Goal: Transaction & Acquisition: Purchase product/service

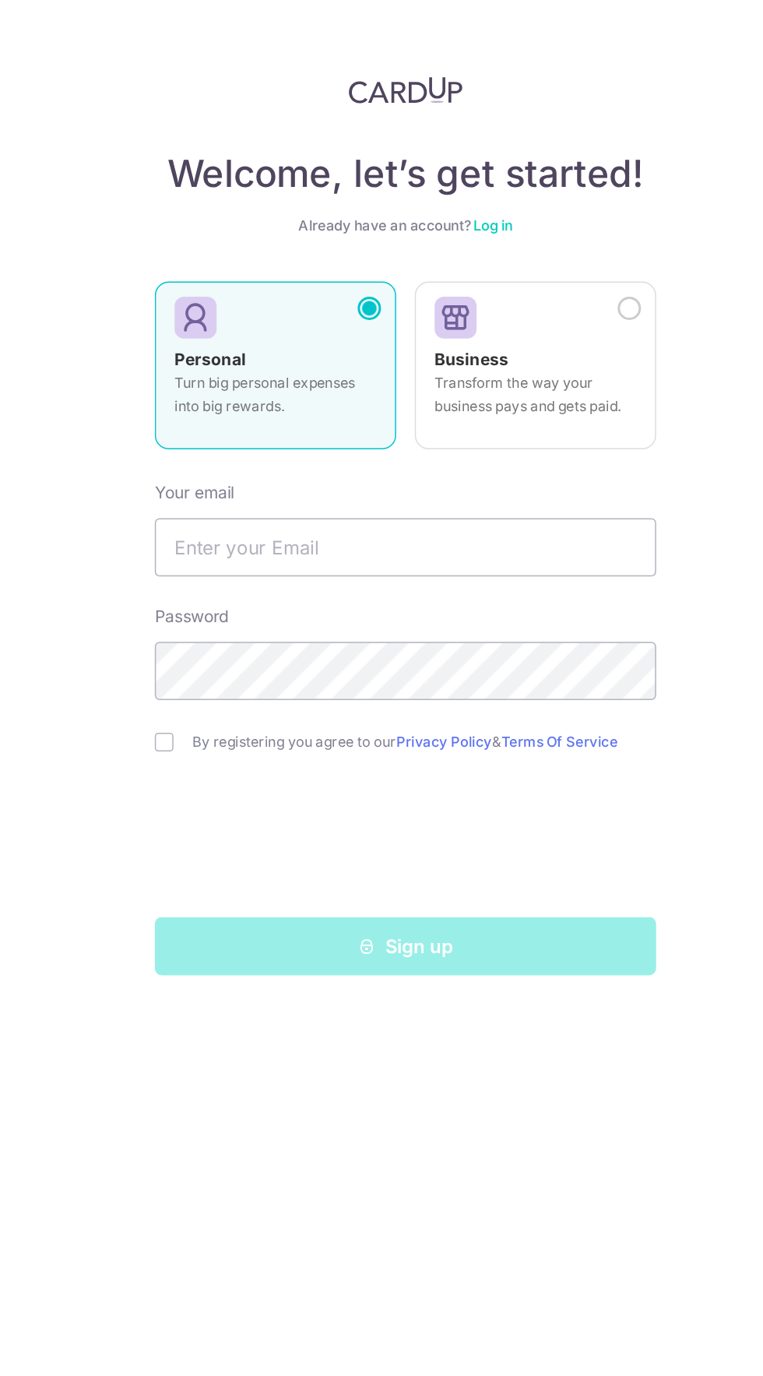
click at [448, 154] on link "Log in" at bounding box center [440, 154] width 26 height 12
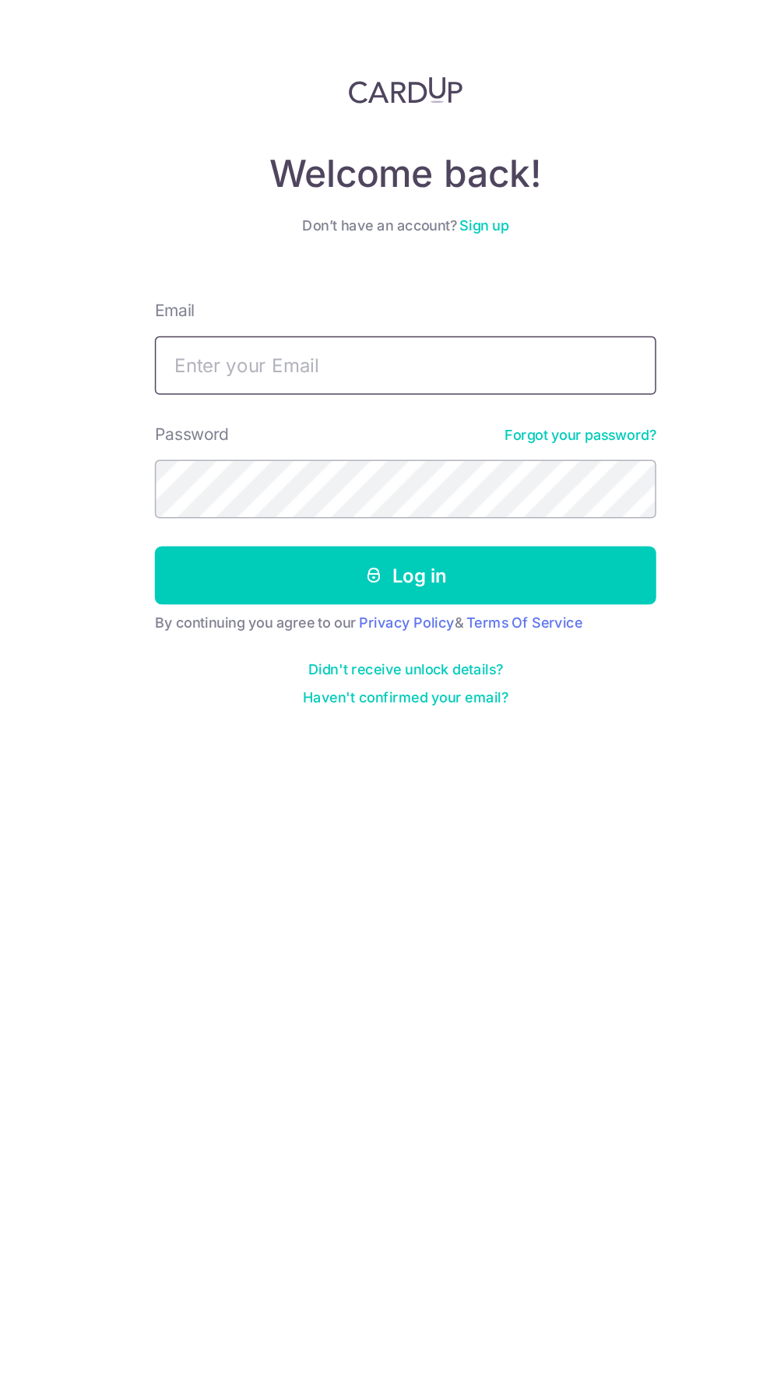
click at [301, 244] on input "Email" at bounding box center [381, 247] width 335 height 39
type input "Romain.gagliardi@gmail.com"
click at [214, 368] on button "Log in" at bounding box center [381, 387] width 335 height 39
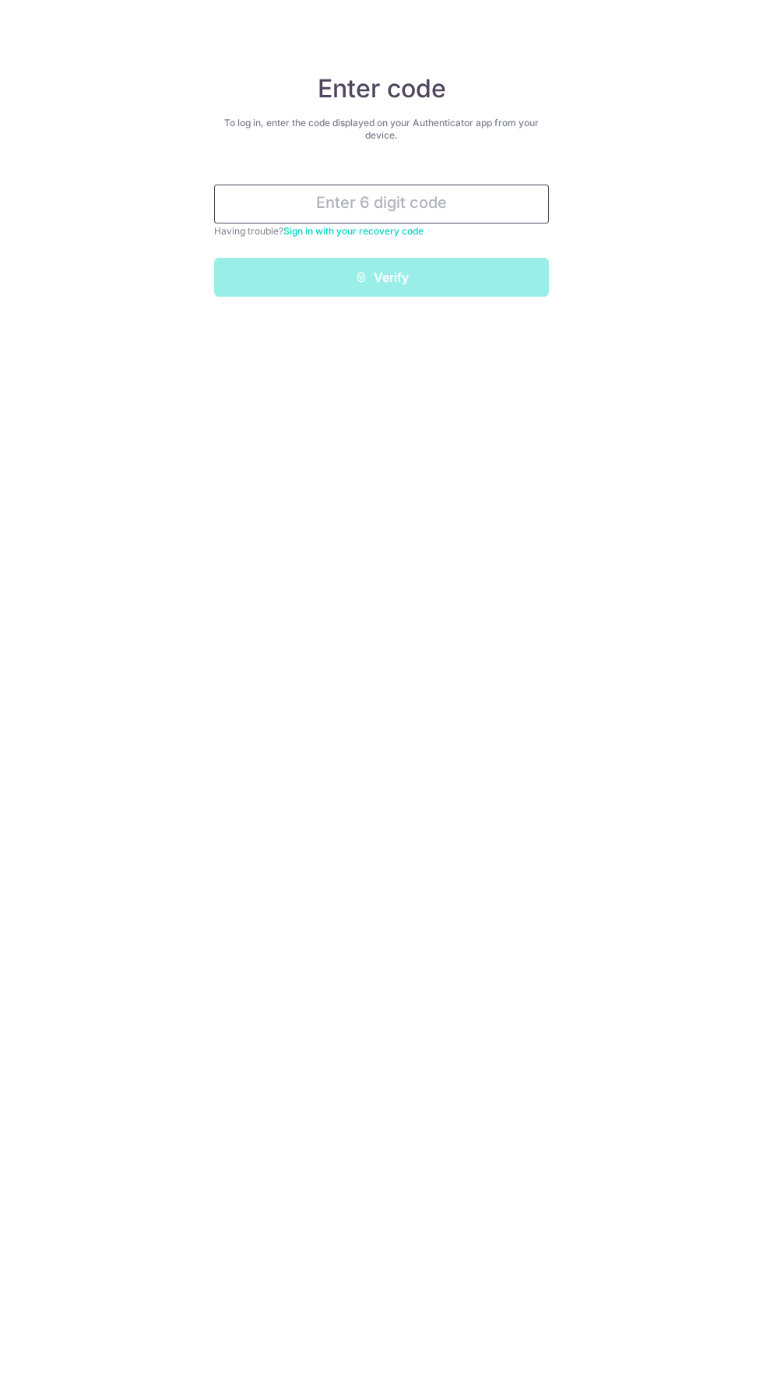
click at [306, 196] on input "text" at bounding box center [381, 204] width 335 height 39
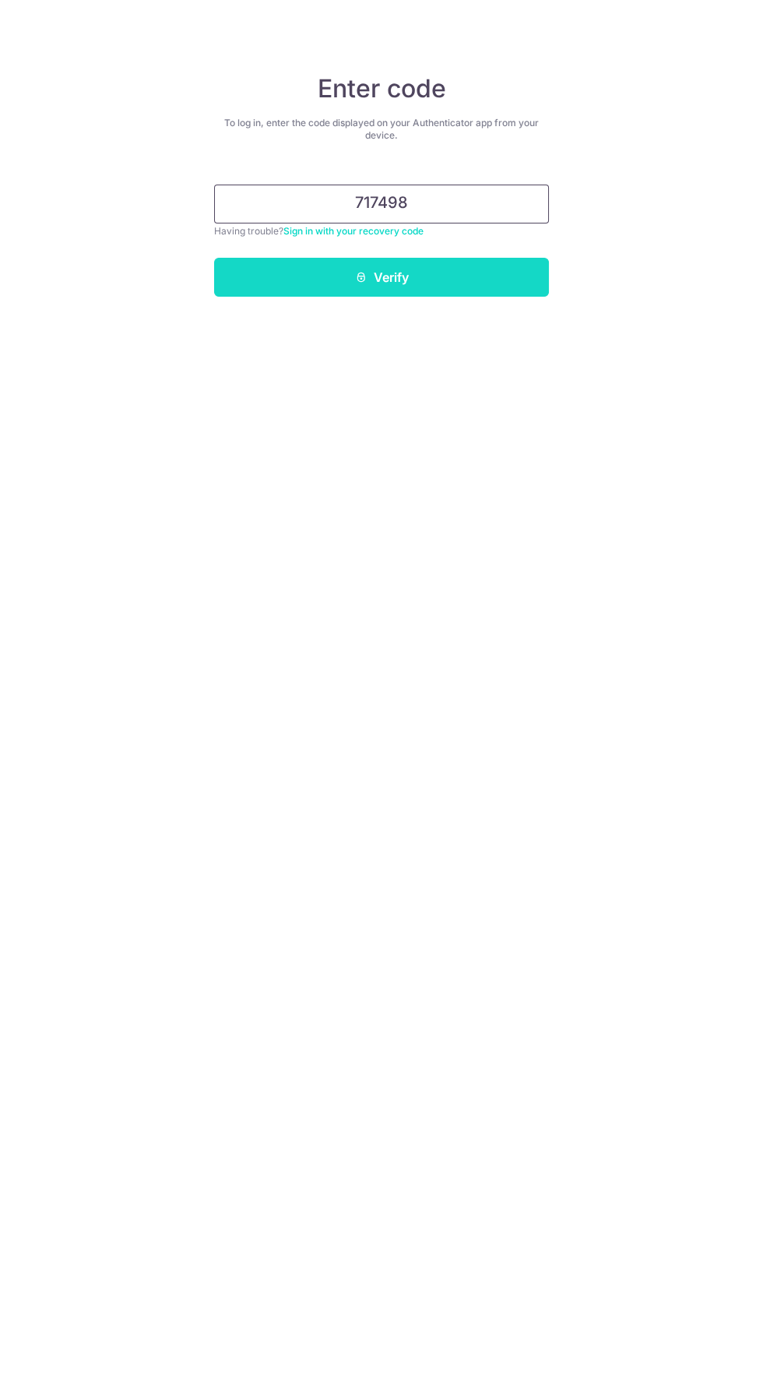
type input "717498"
click at [299, 276] on button "Verify" at bounding box center [381, 277] width 335 height 39
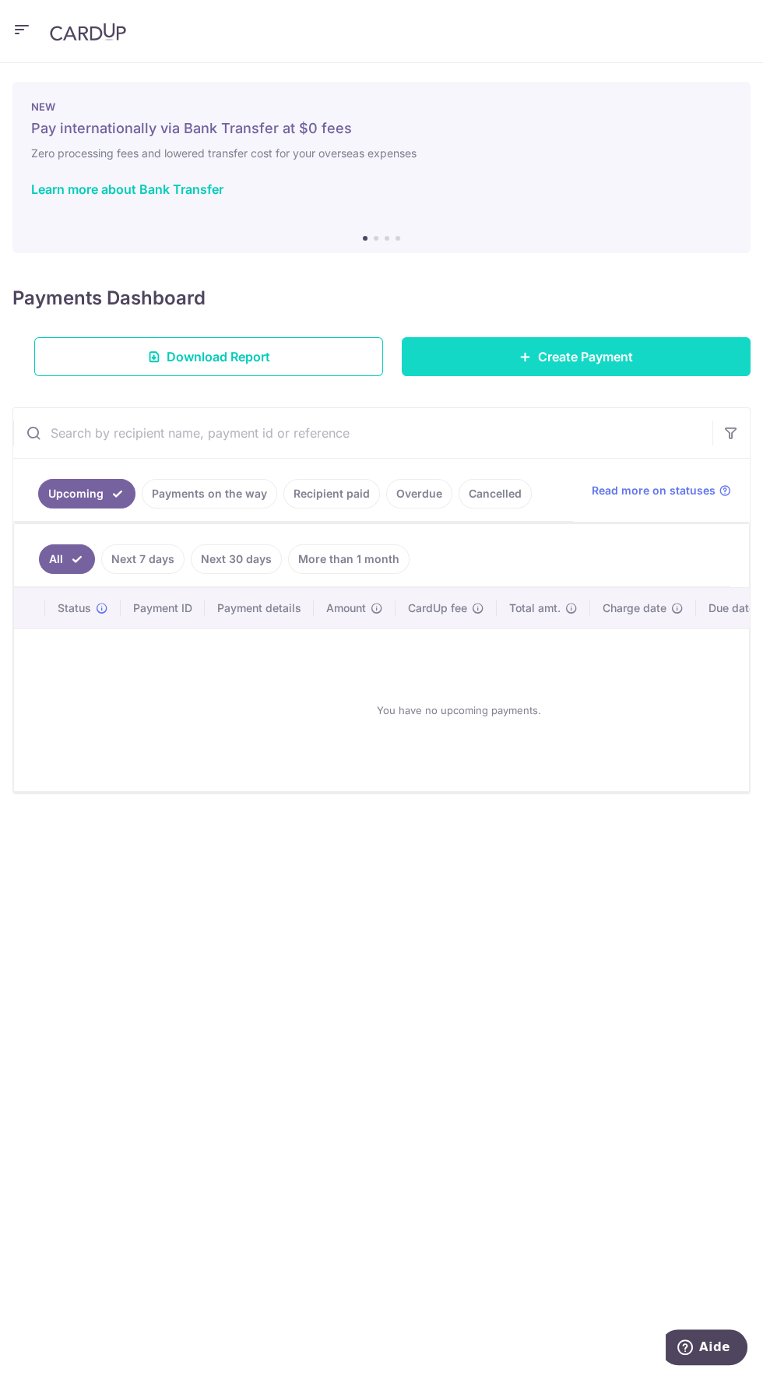
click at [650, 350] on link "Create Payment" at bounding box center [576, 356] width 349 height 39
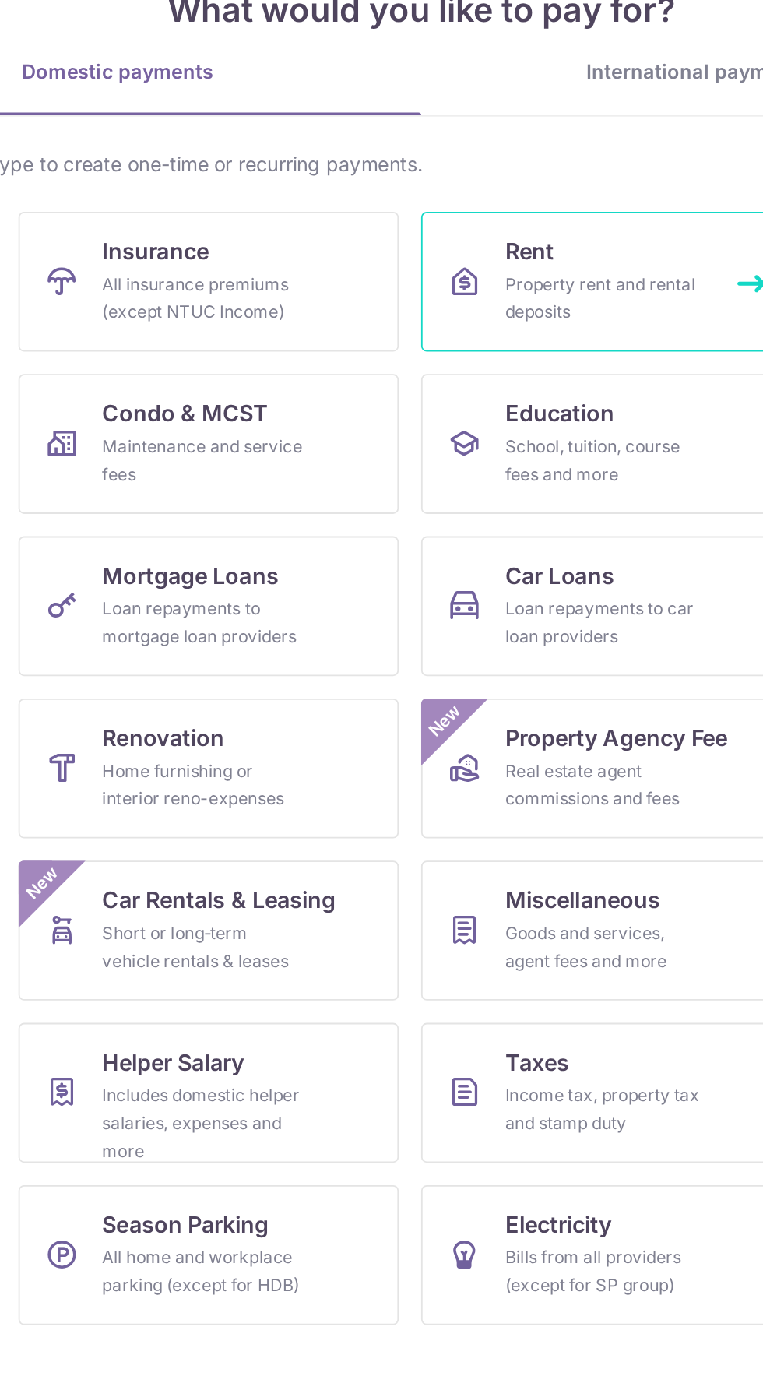
click at [527, 297] on div "Property rent and rental deposits" at bounding box center [484, 293] width 112 height 31
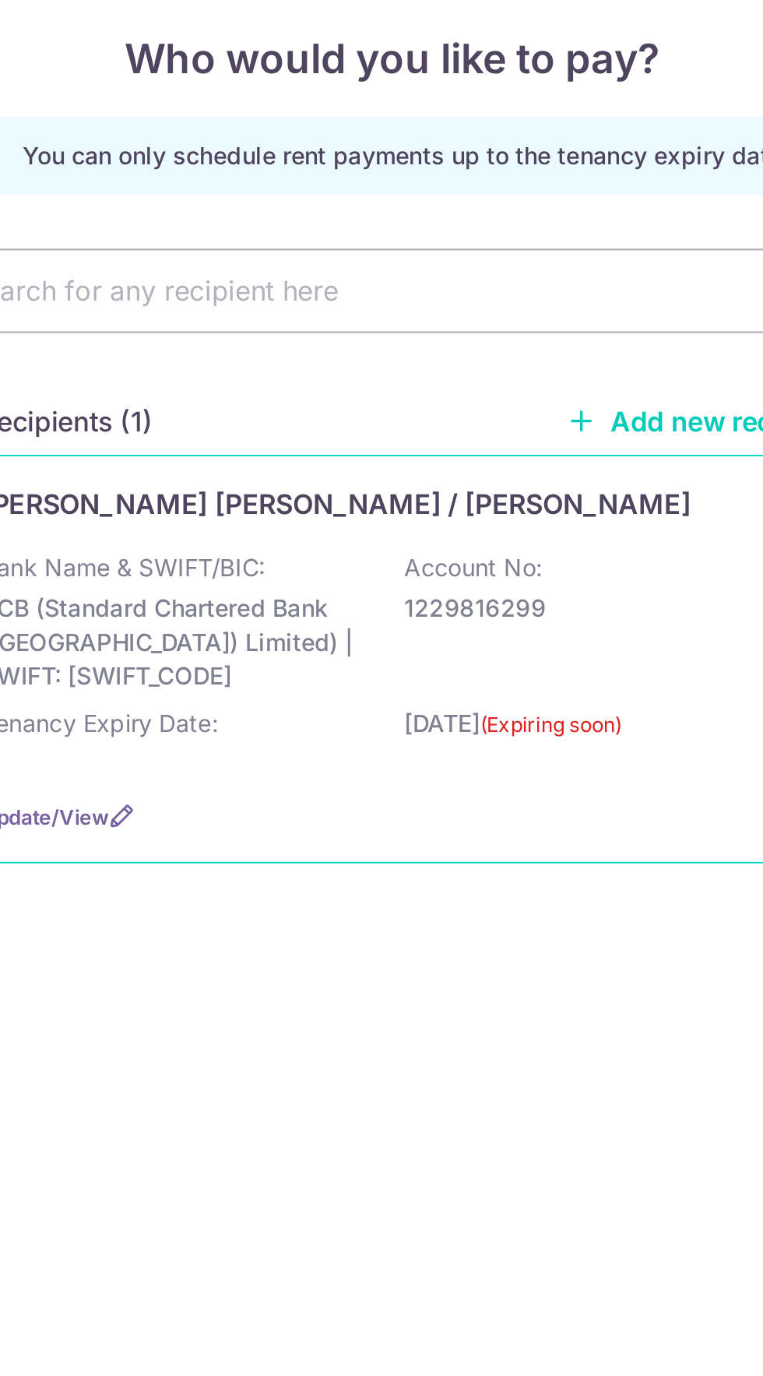
click at [403, 363] on p "Account No:" at bounding box center [419, 368] width 64 height 16
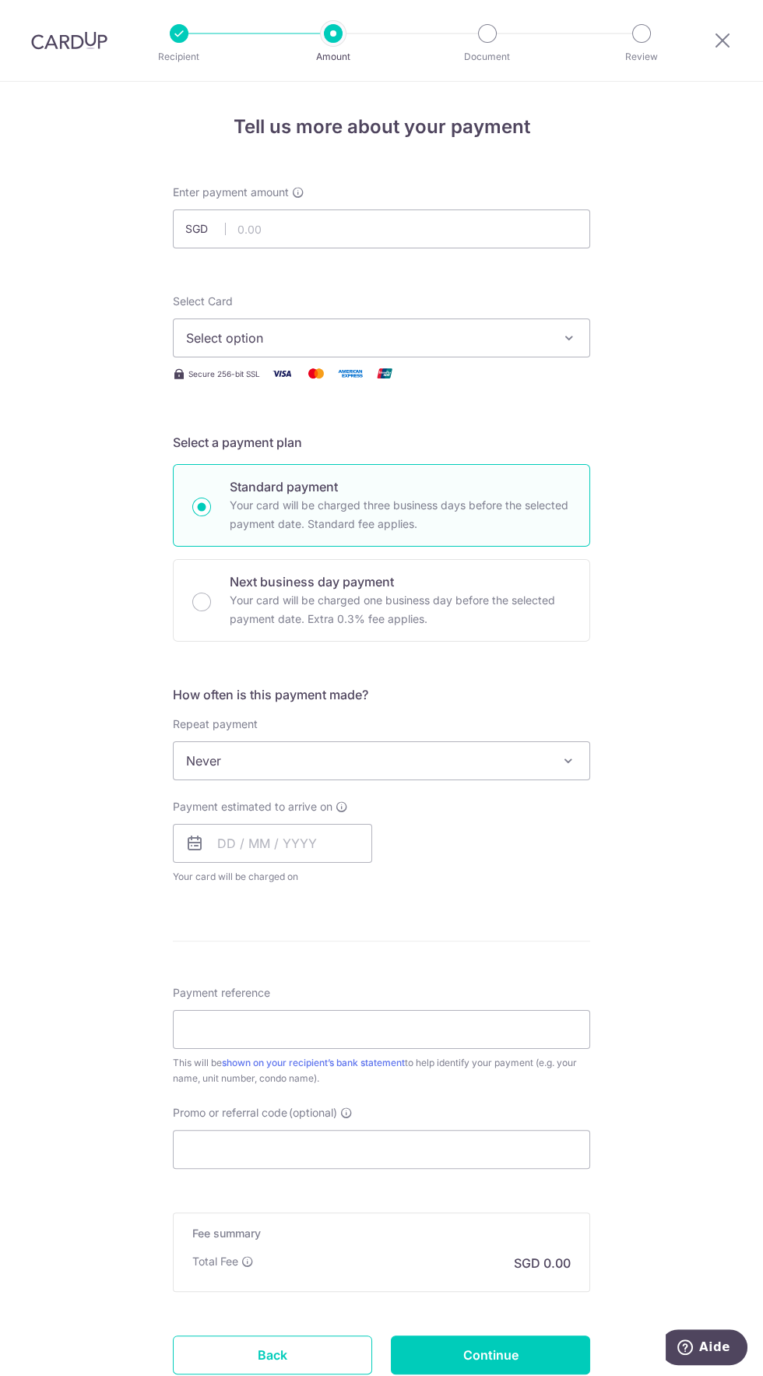
scroll to position [6, 0]
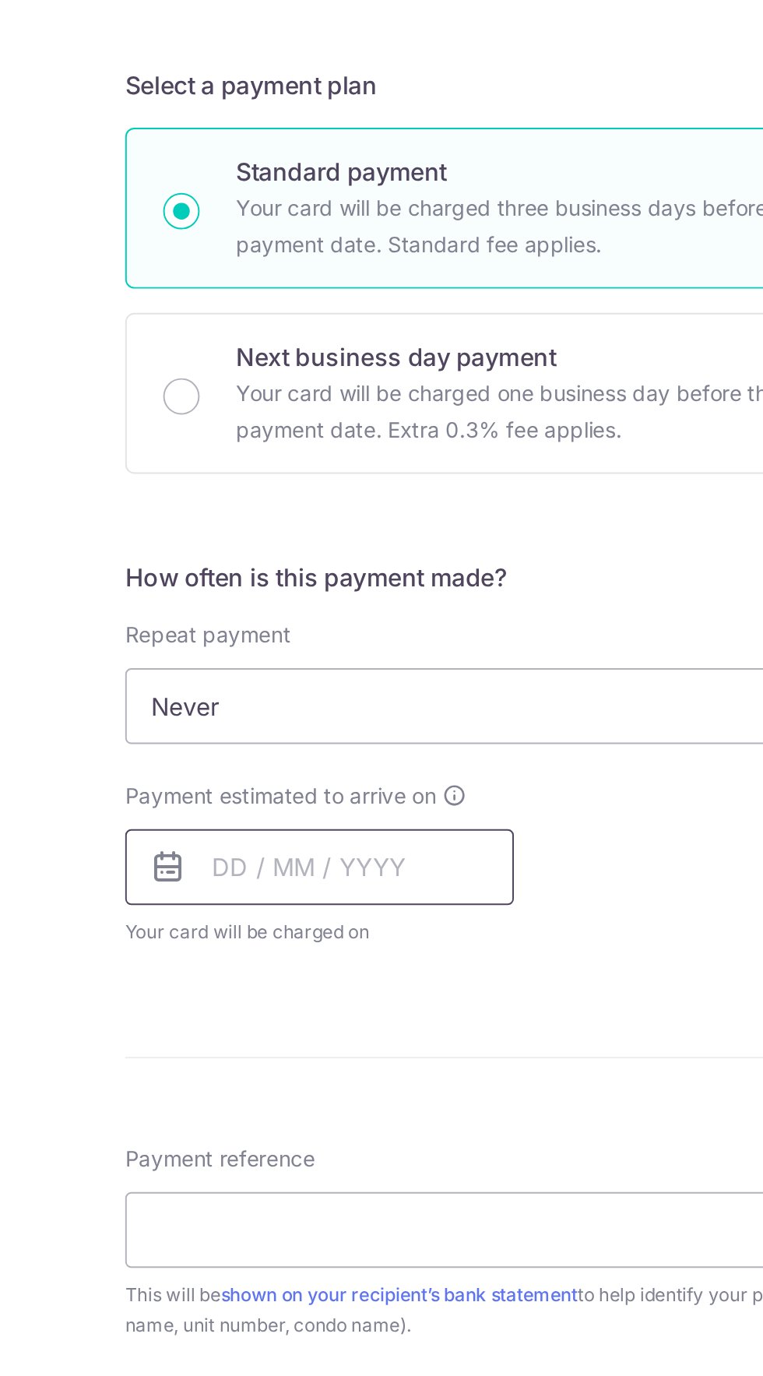
click at [298, 838] on input "text" at bounding box center [272, 843] width 199 height 39
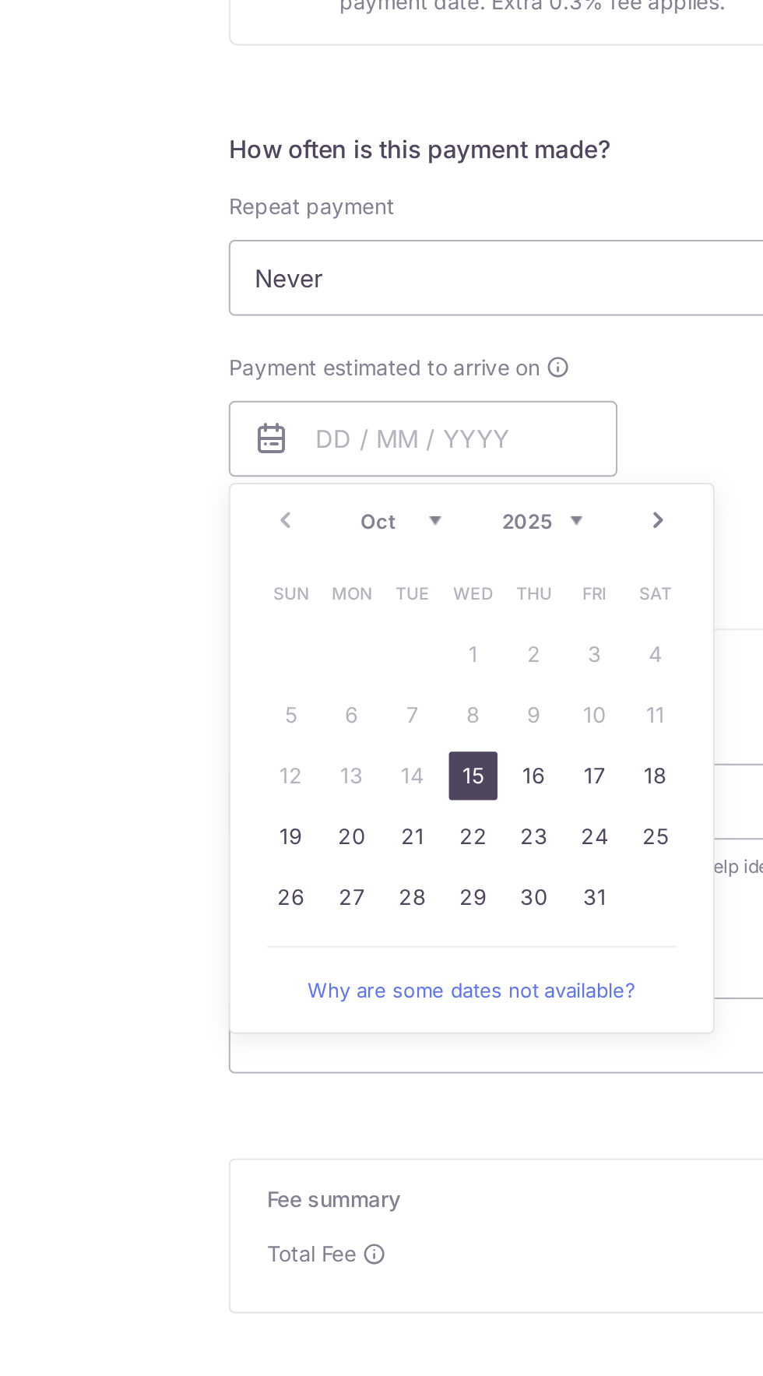
click at [400, 1009] on link "18" at bounding box center [391, 1015] width 25 height 25
type input "[DATE]"
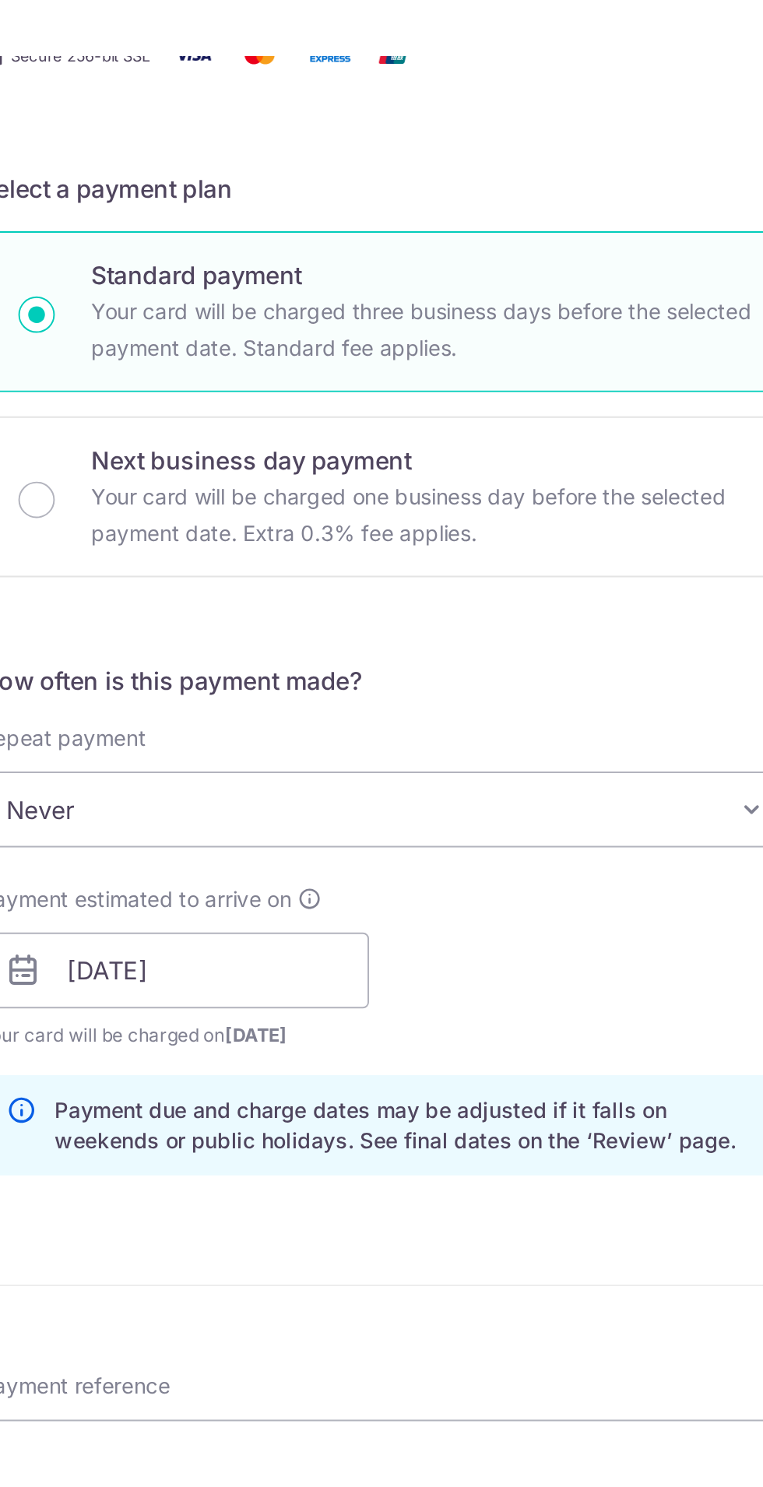
scroll to position [70, 0]
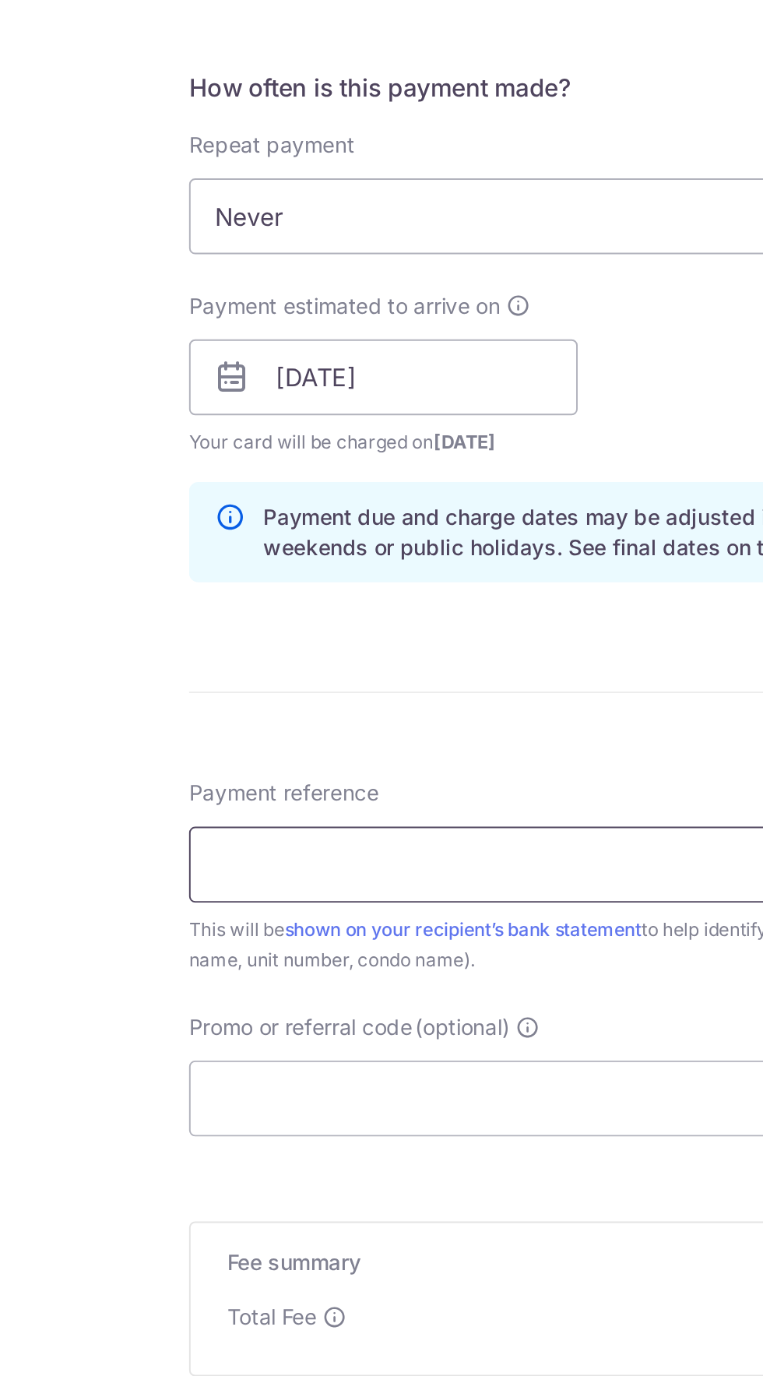
click at [351, 1021] on input "Payment reference" at bounding box center [381, 1029] width 417 height 39
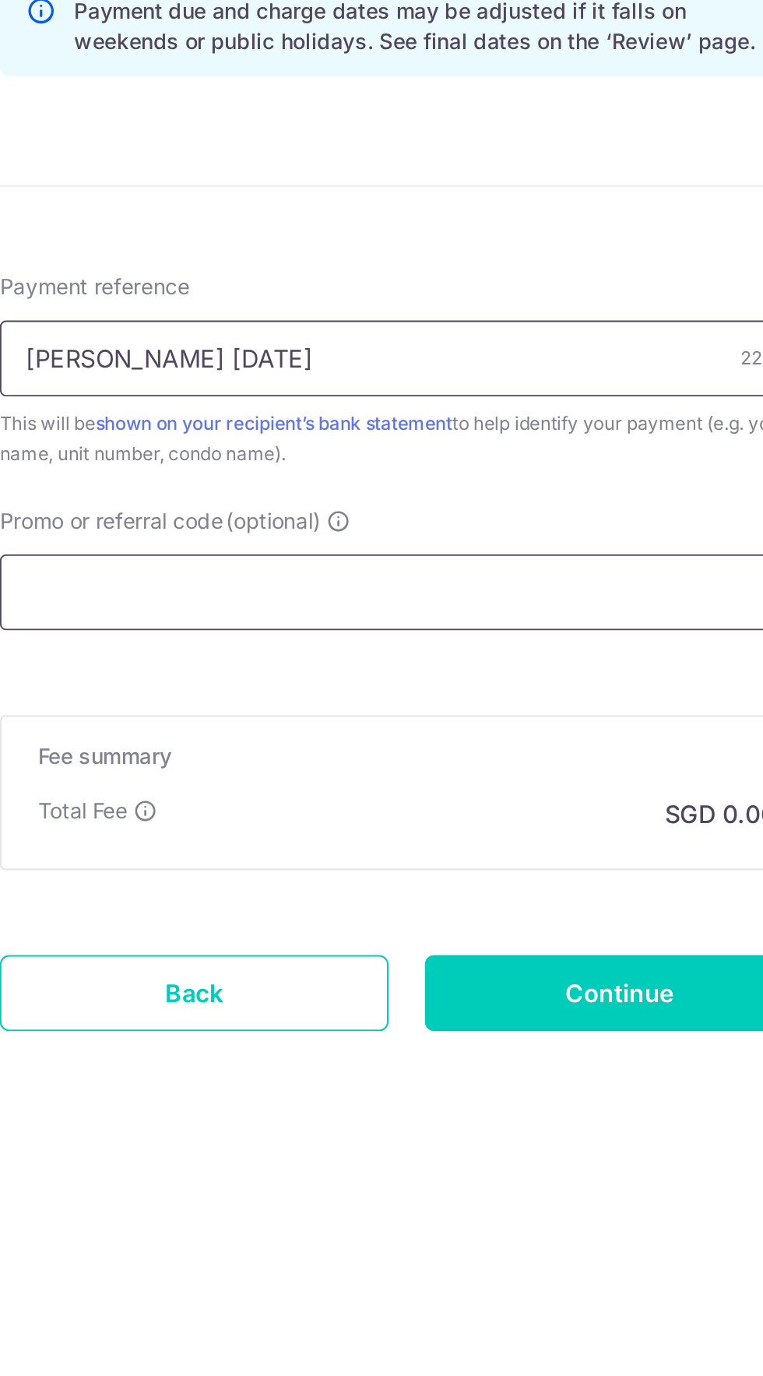
type input "Gagliardi October 18th"
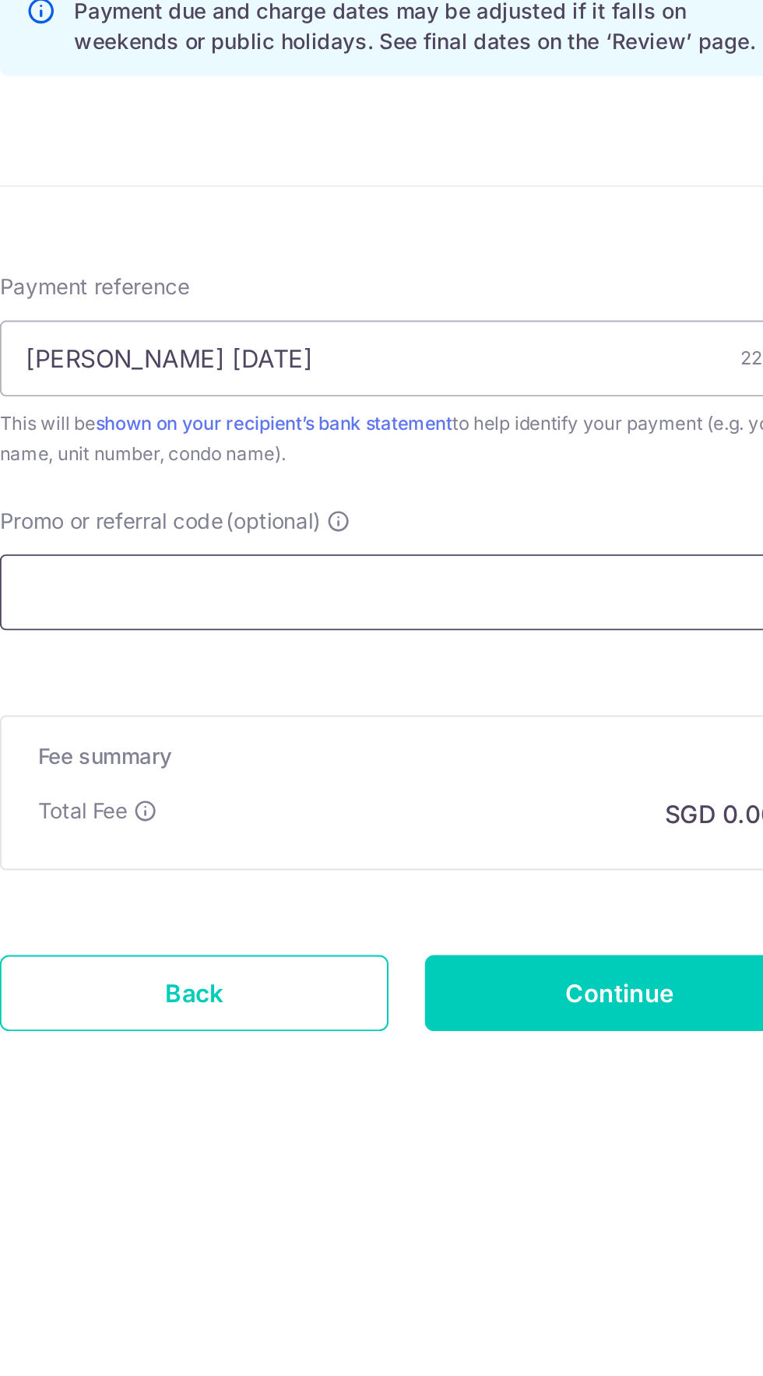
click at [224, 1149] on input "Promo or referral code (optional)" at bounding box center [381, 1149] width 417 height 39
paste input "SAVERENT179"
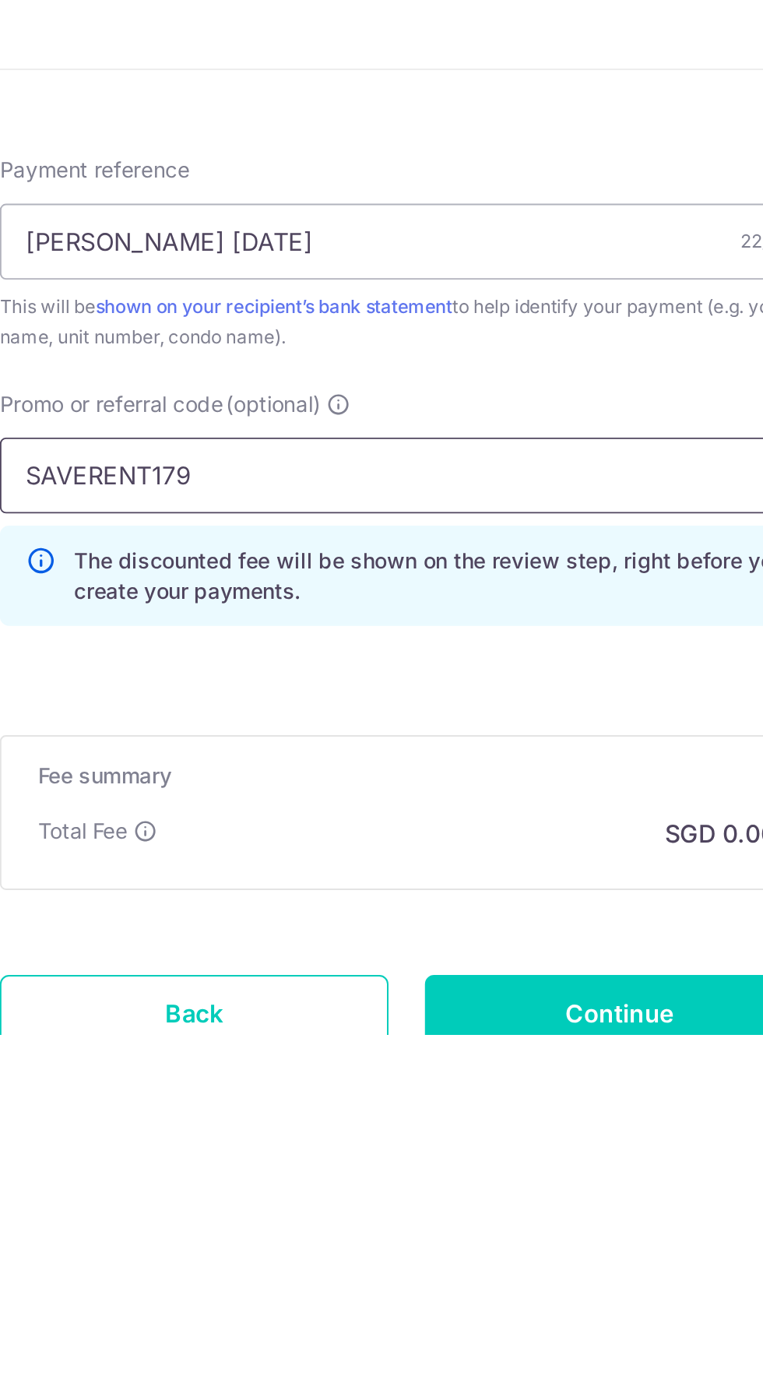
scroll to position [139, 0]
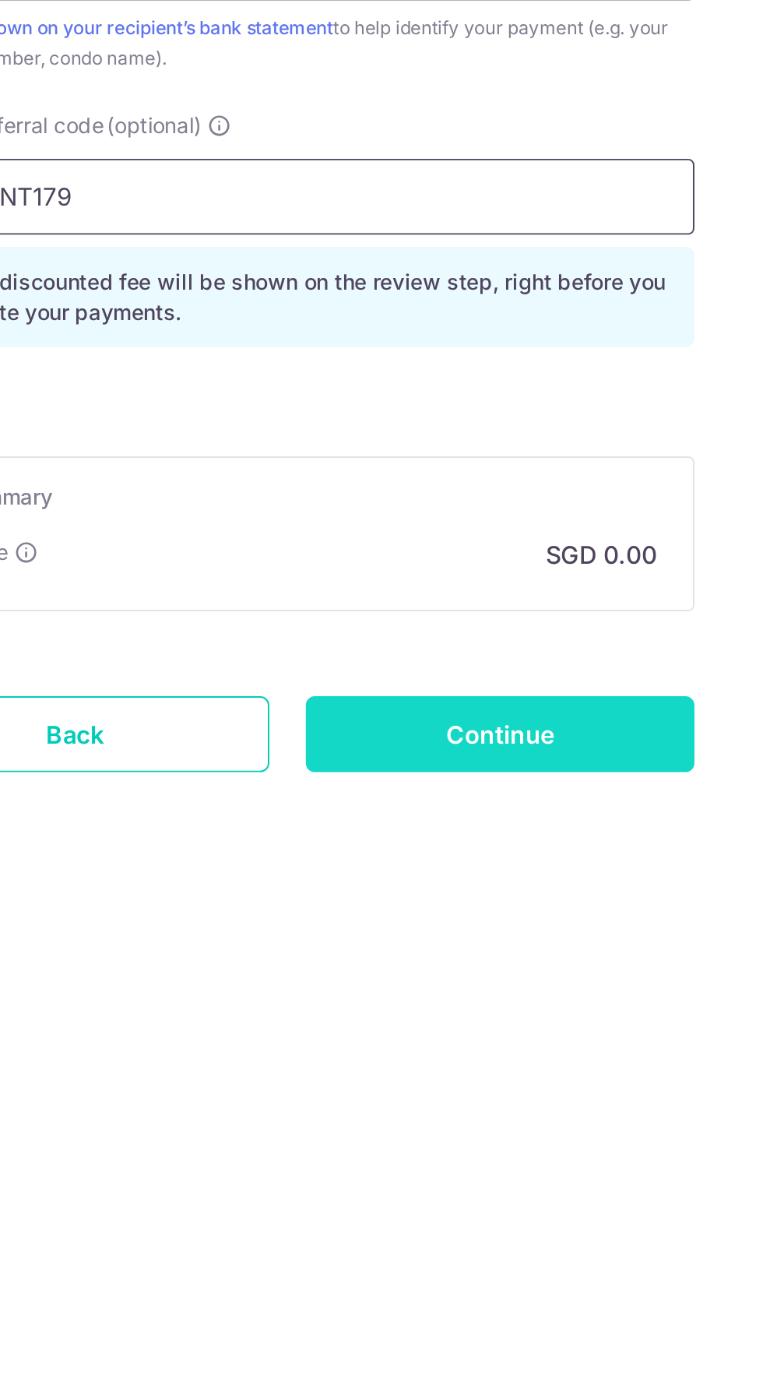
type input "SAVERENT179"
click at [557, 1355] on input "Continue" at bounding box center [490, 1355] width 199 height 39
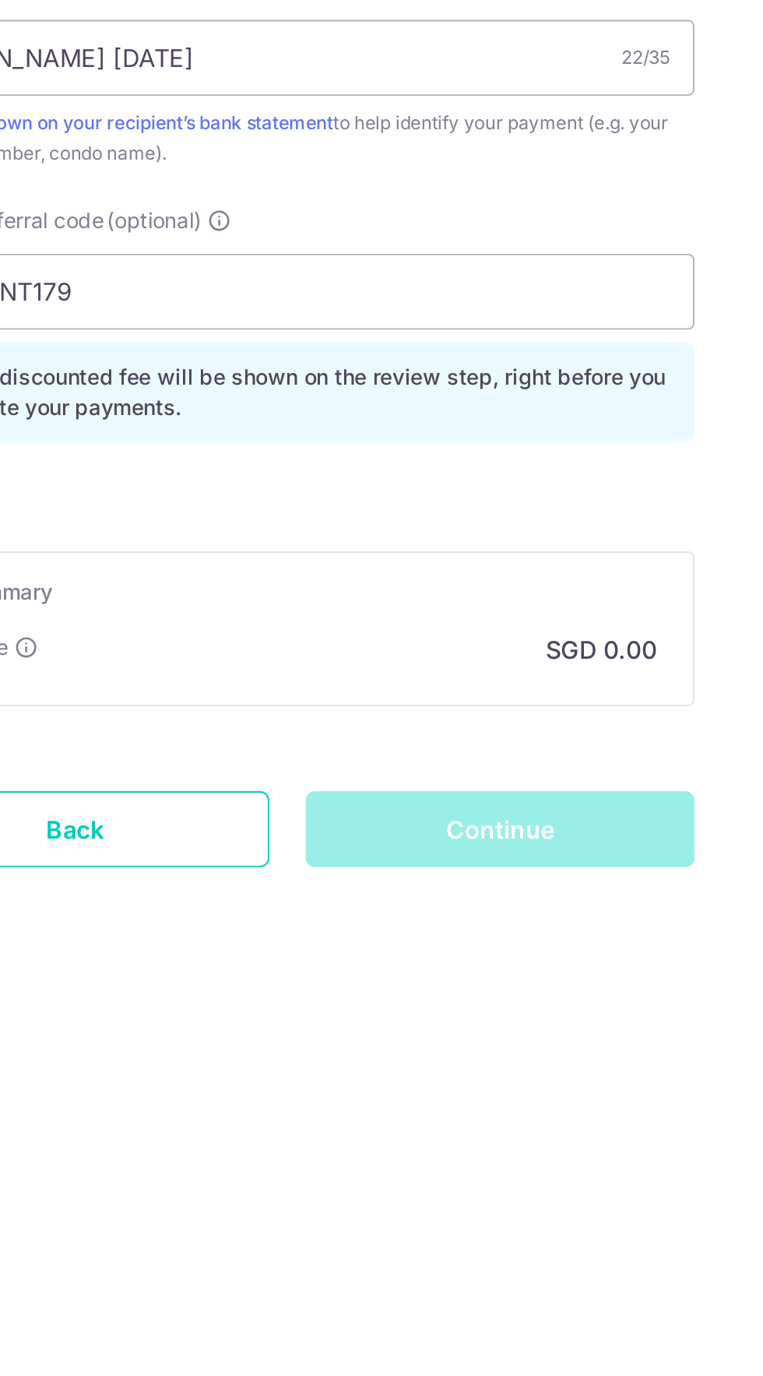
scroll to position [0, 0]
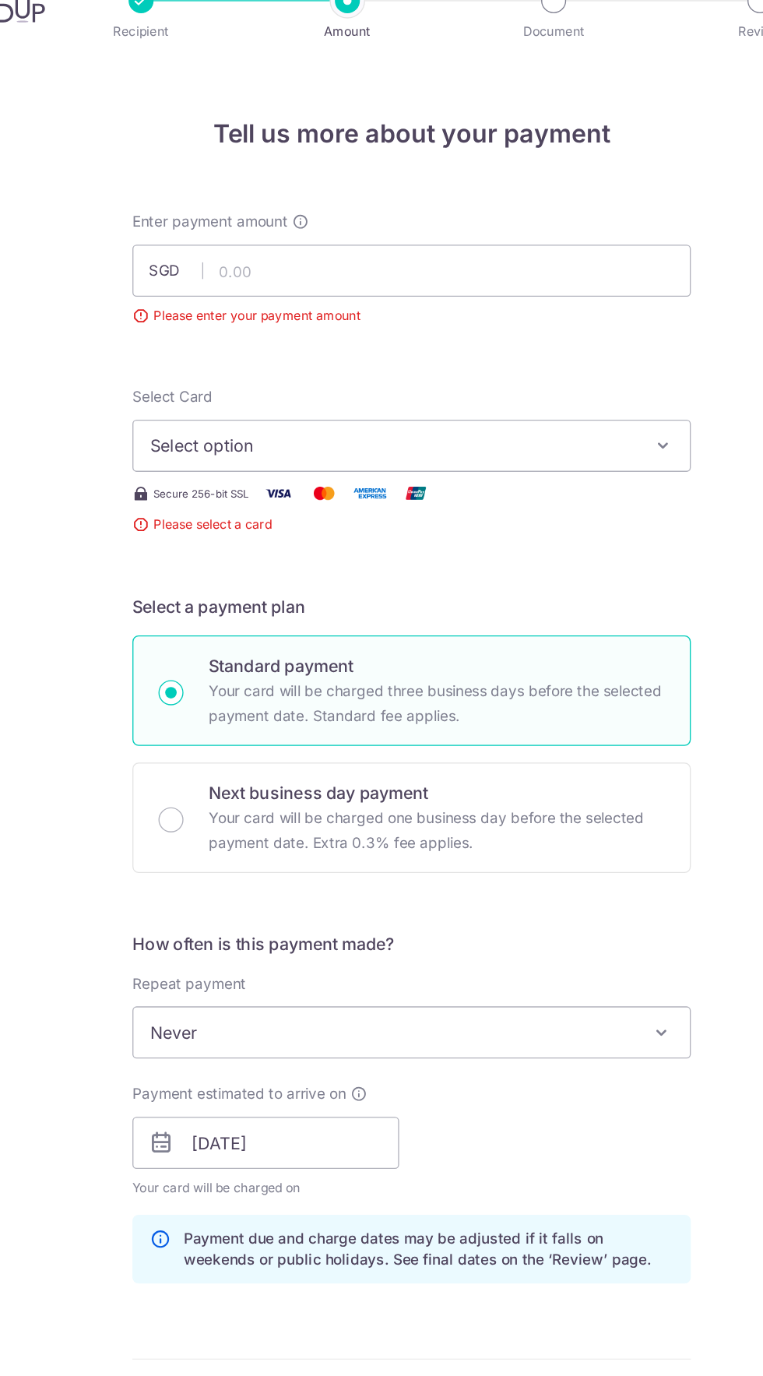
scroll to position [83, 0]
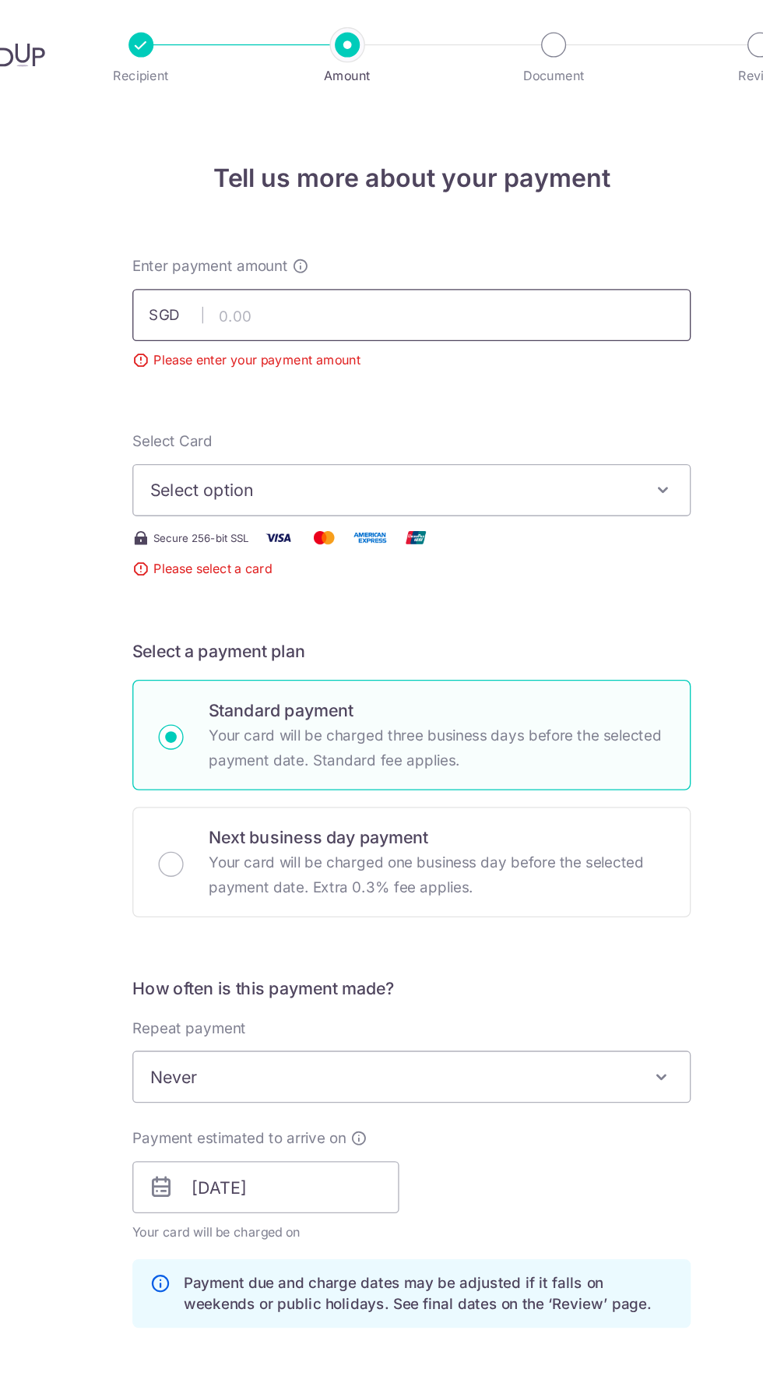
click at [270, 216] on input "text" at bounding box center [381, 235] width 417 height 39
click at [272, 346] on button "Select option" at bounding box center [381, 365] width 417 height 39
type input "5,000.00"
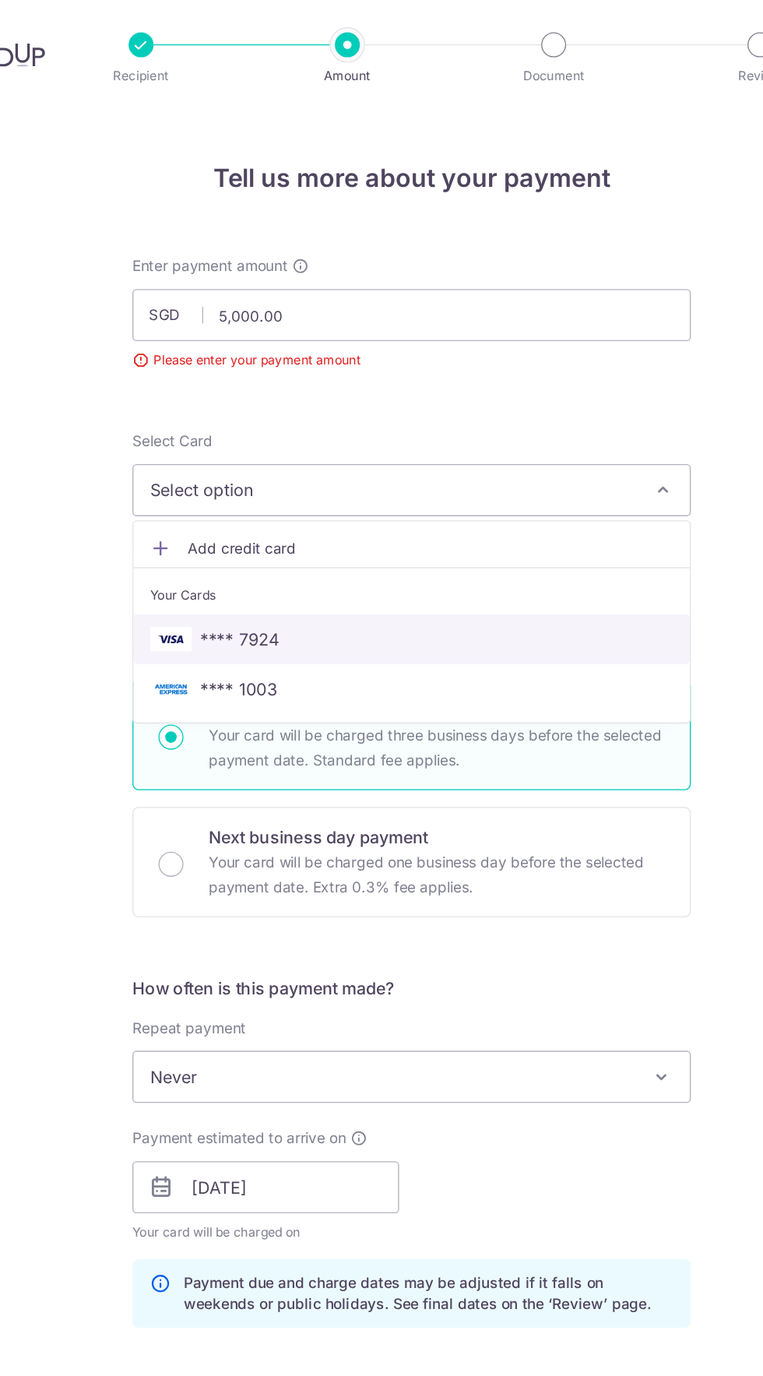
click at [242, 468] on span "**** 7924" at bounding box center [252, 477] width 59 height 19
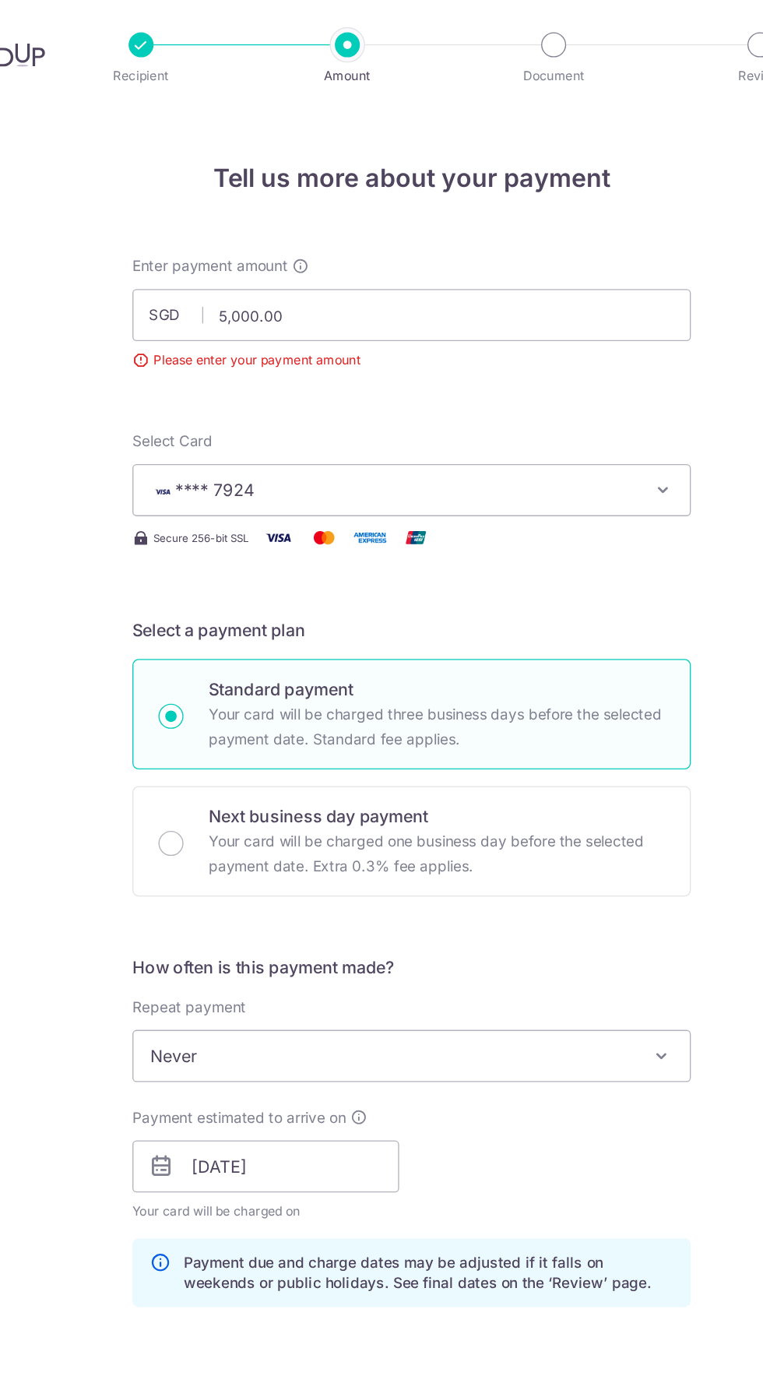
scroll to position [161, 0]
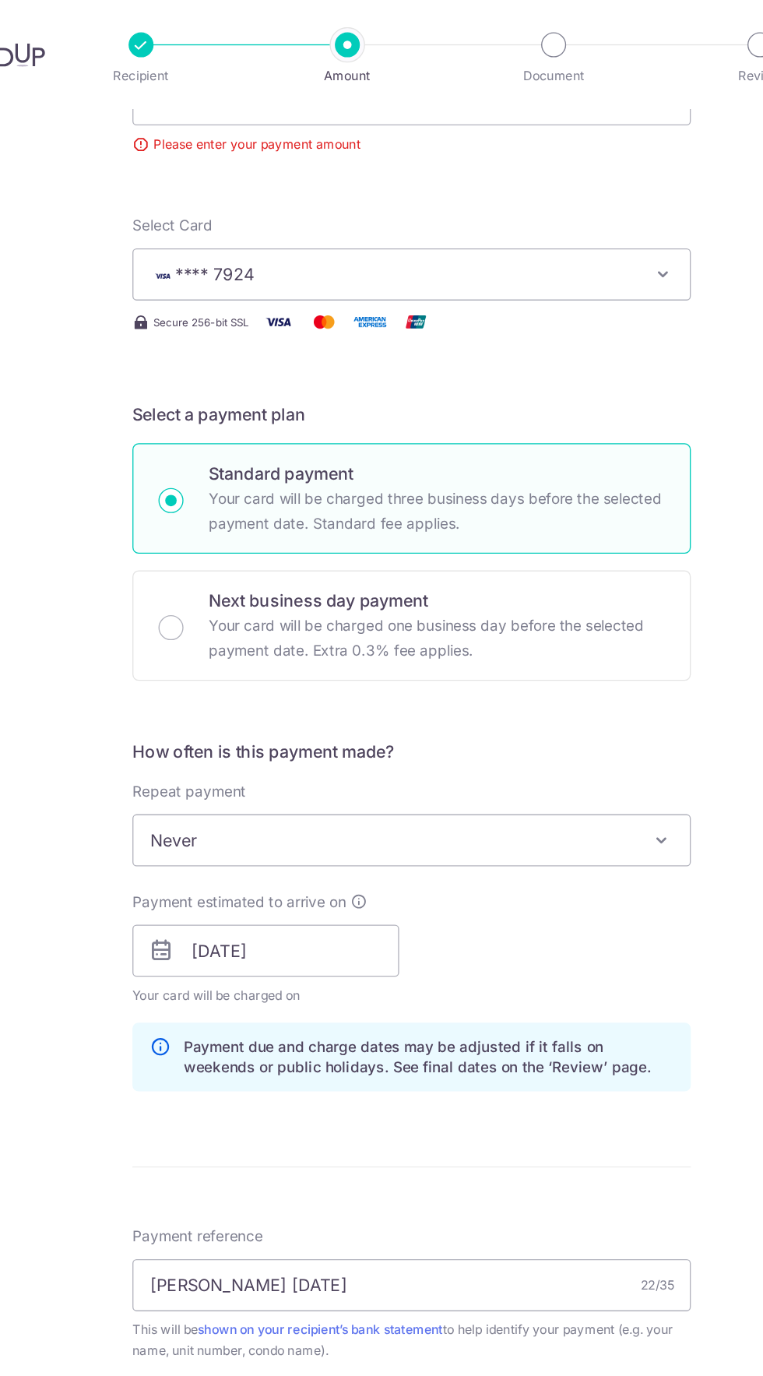
click at [340, 1060] on input "SAVERENT179" at bounding box center [381, 1079] width 417 height 39
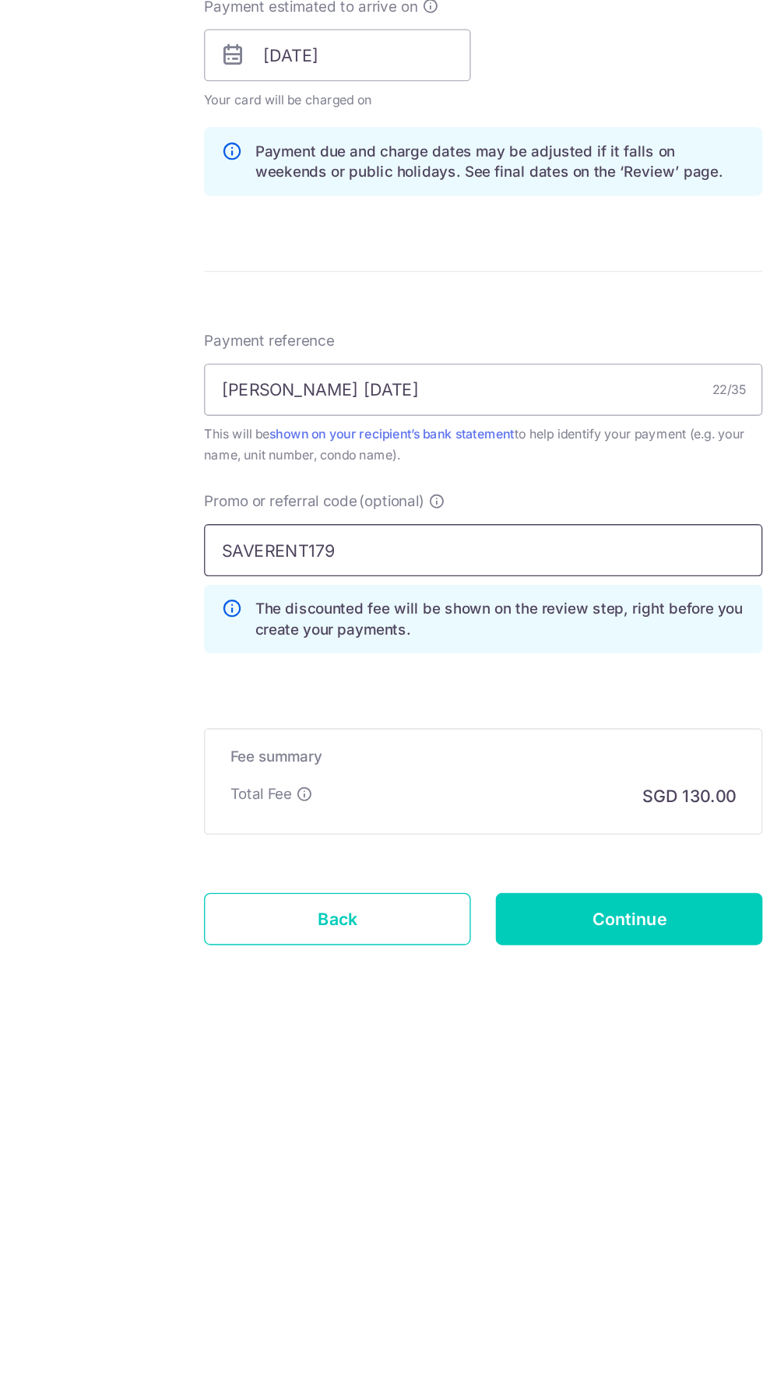
scroll to position [83, 0]
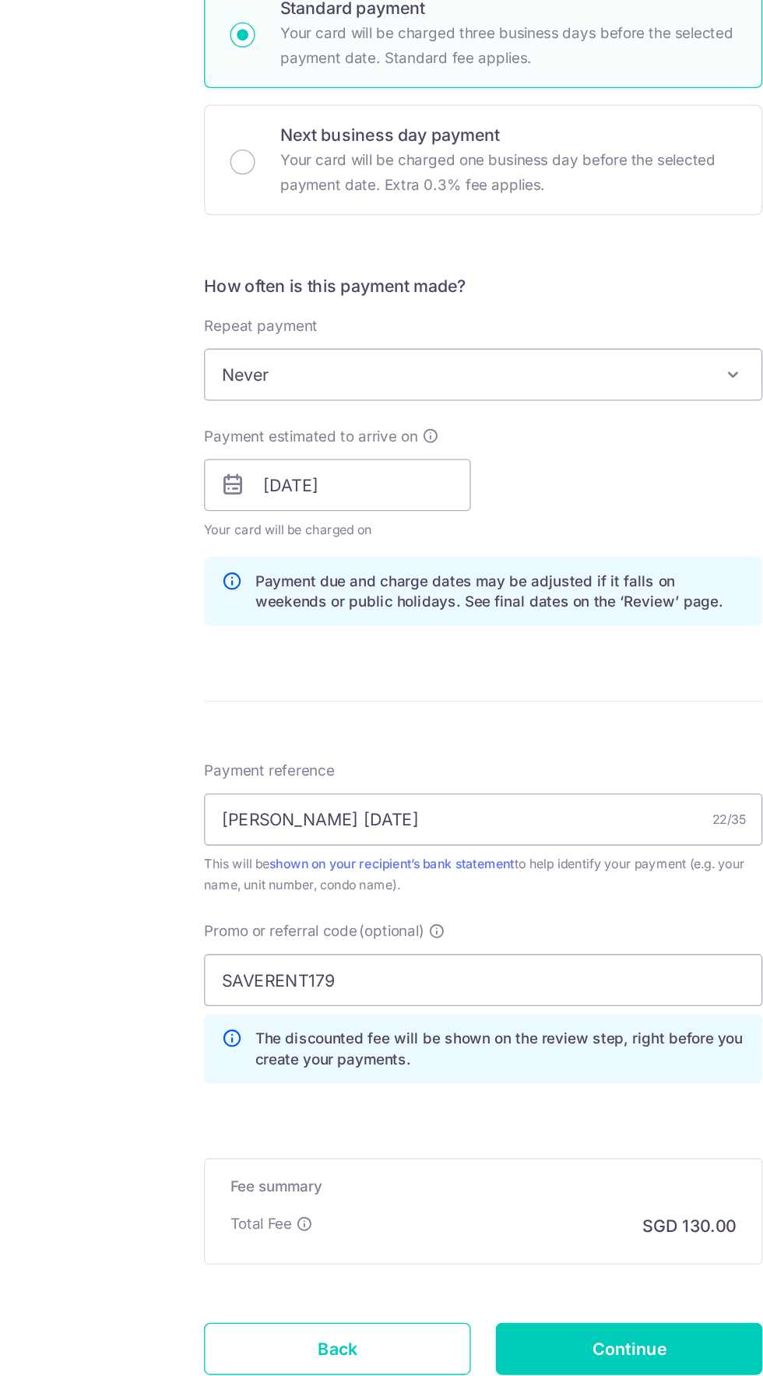
click at [360, 1098] on form "Enter payment amount SGD 5,000.00 5000.00 Please enter your payment amount Sele…" at bounding box center [381, 724] width 417 height 1389
click at [541, 1336] on input "Continue" at bounding box center [490, 1355] width 199 height 39
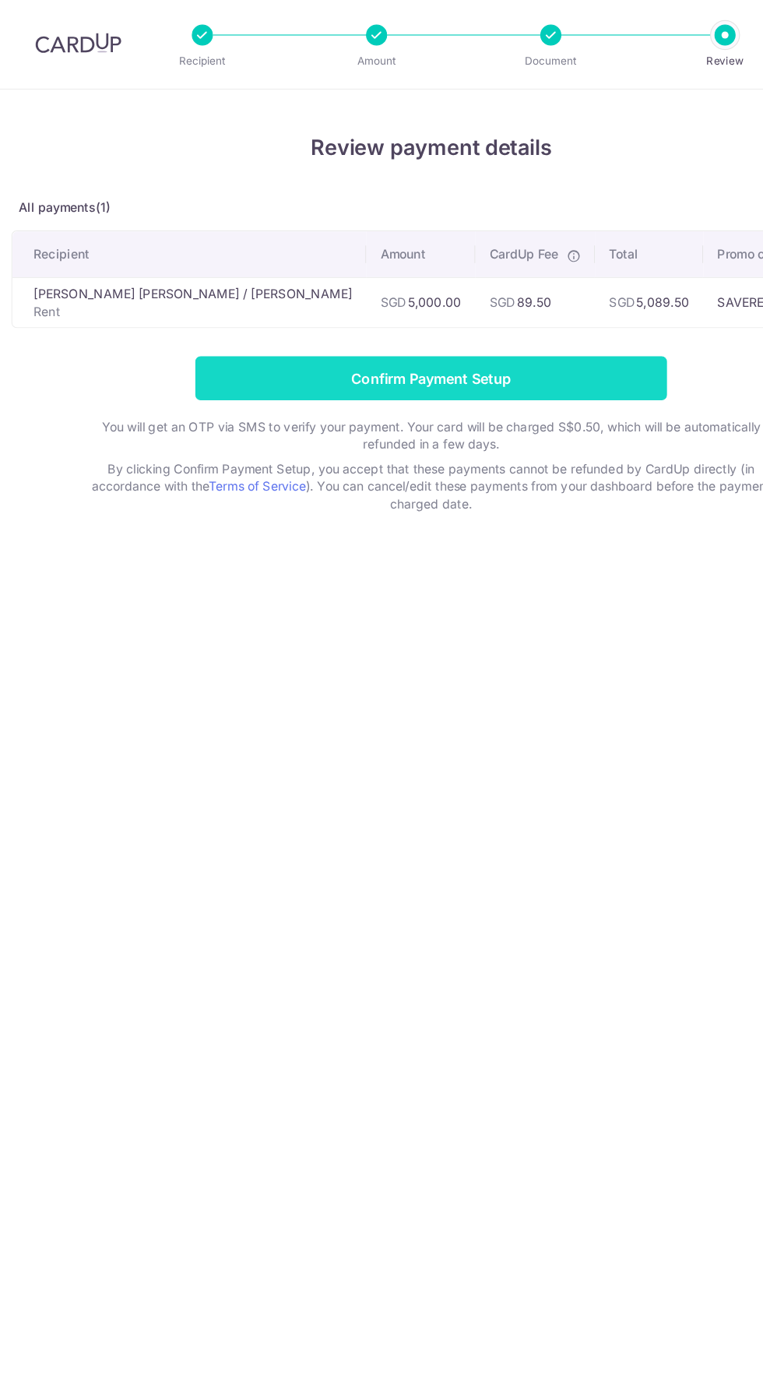
click at [379, 338] on input "Confirm Payment Setup" at bounding box center [381, 337] width 417 height 39
